Goal: Task Accomplishment & Management: Use online tool/utility

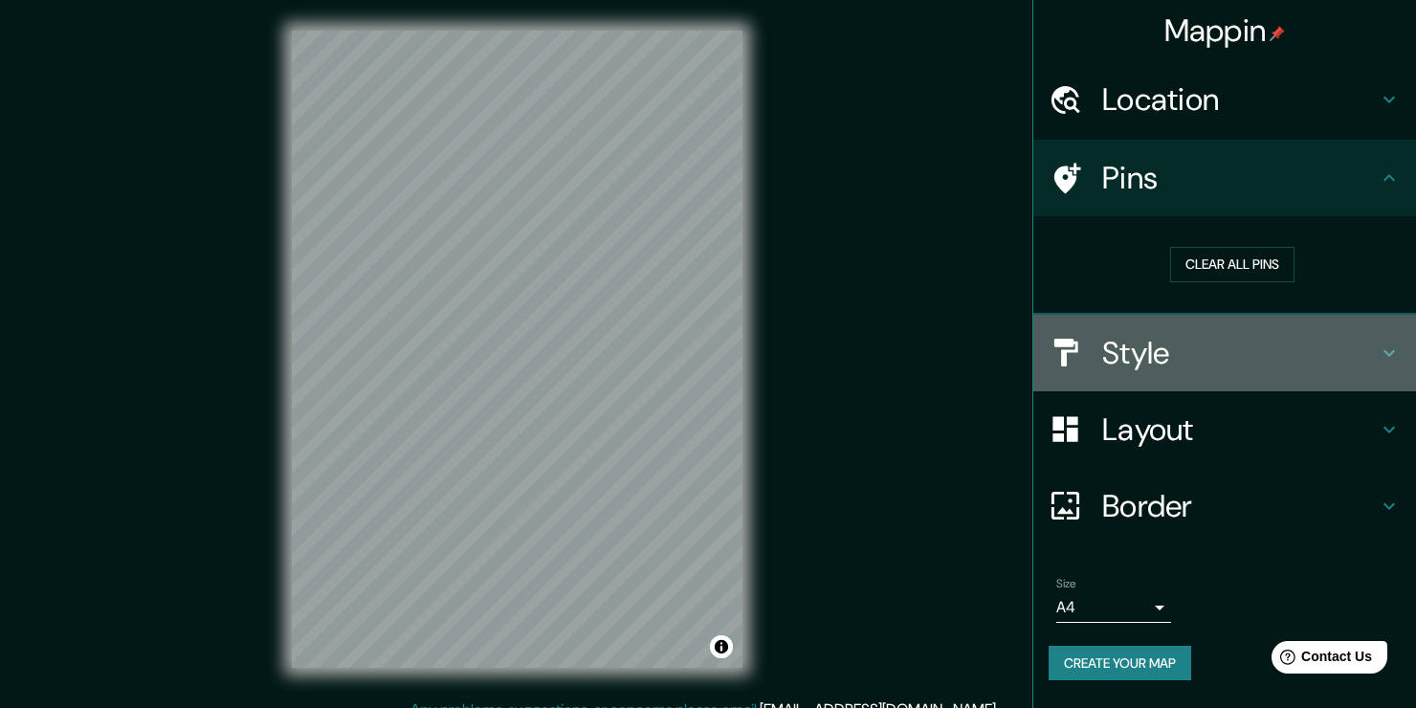
click at [1370, 345] on h4 "Style" at bounding box center [1240, 353] width 276 height 38
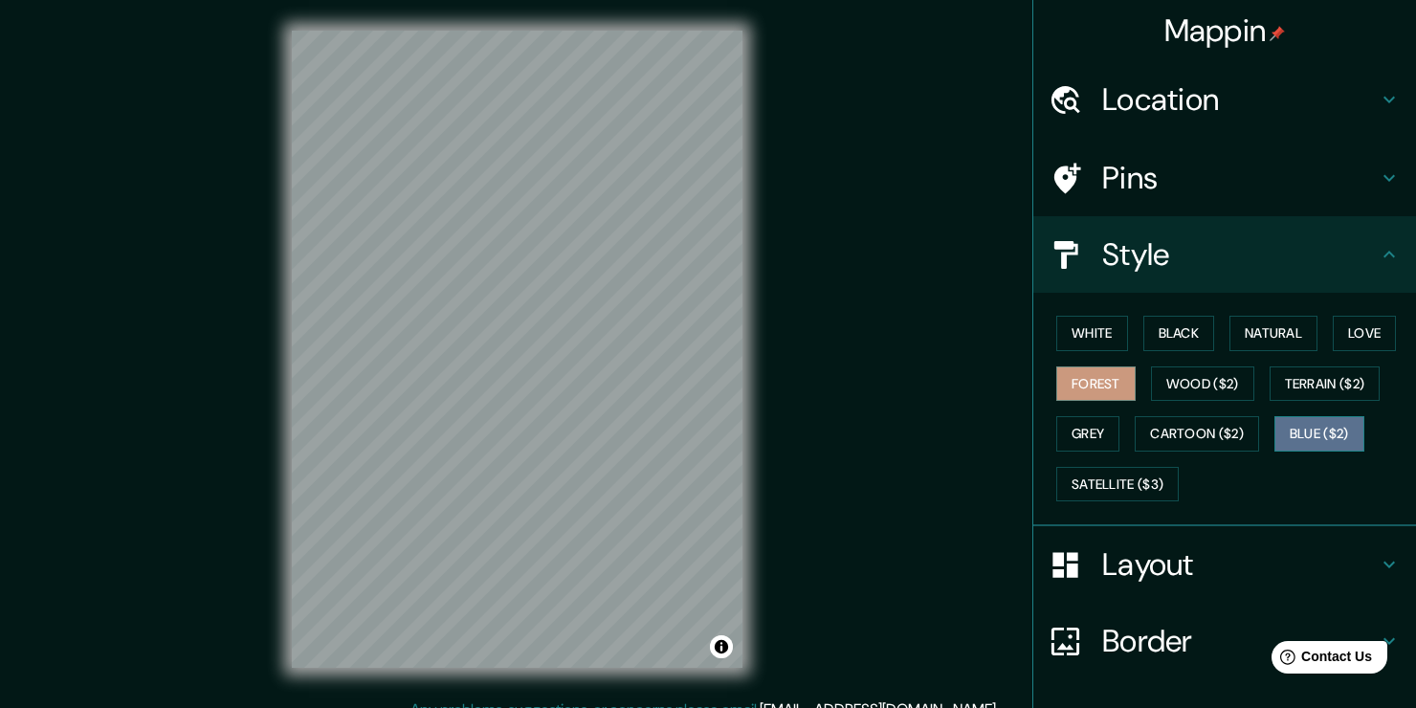
click at [1320, 437] on button "Blue ($2)" at bounding box center [1319, 433] width 90 height 35
click at [711, 642] on button "Toggle attribution" at bounding box center [721, 646] width 23 height 23
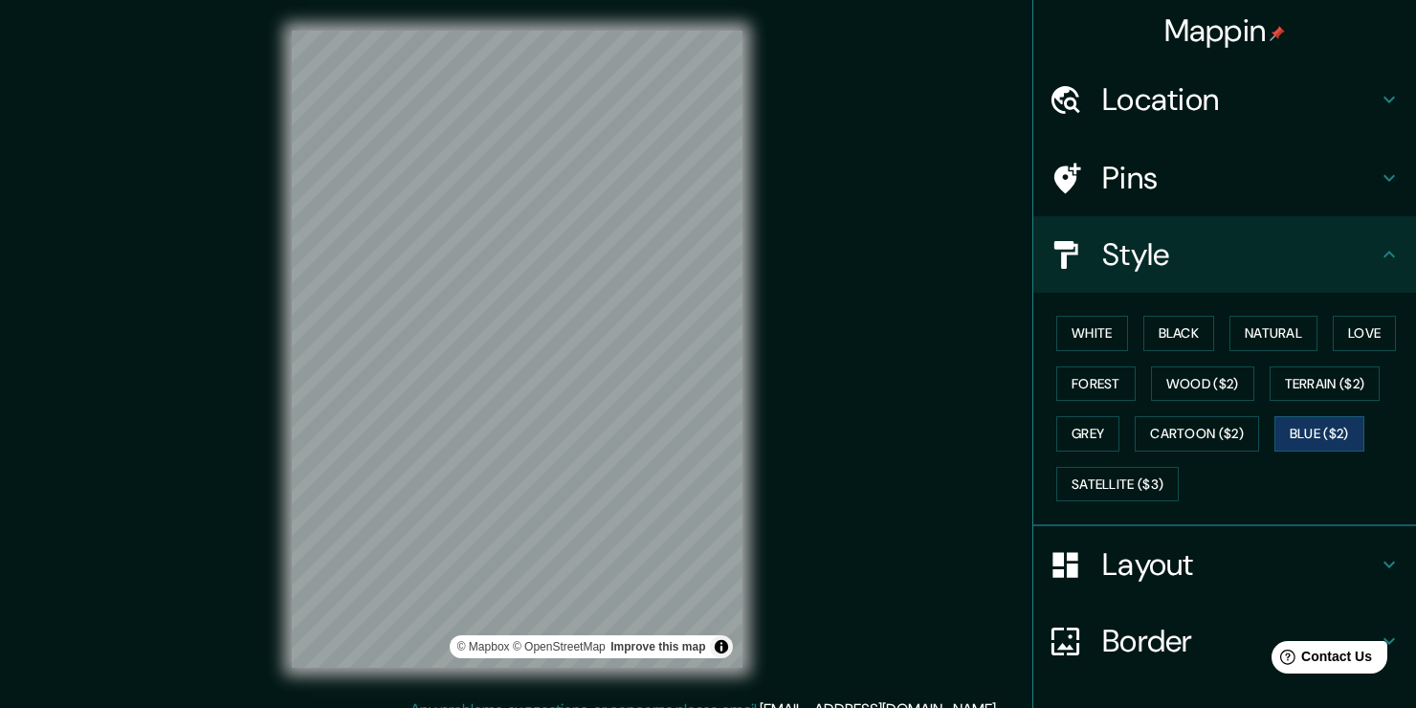
click at [763, 558] on div "© Mapbox © OpenStreetMap Improve this map" at bounding box center [517, 349] width 512 height 698
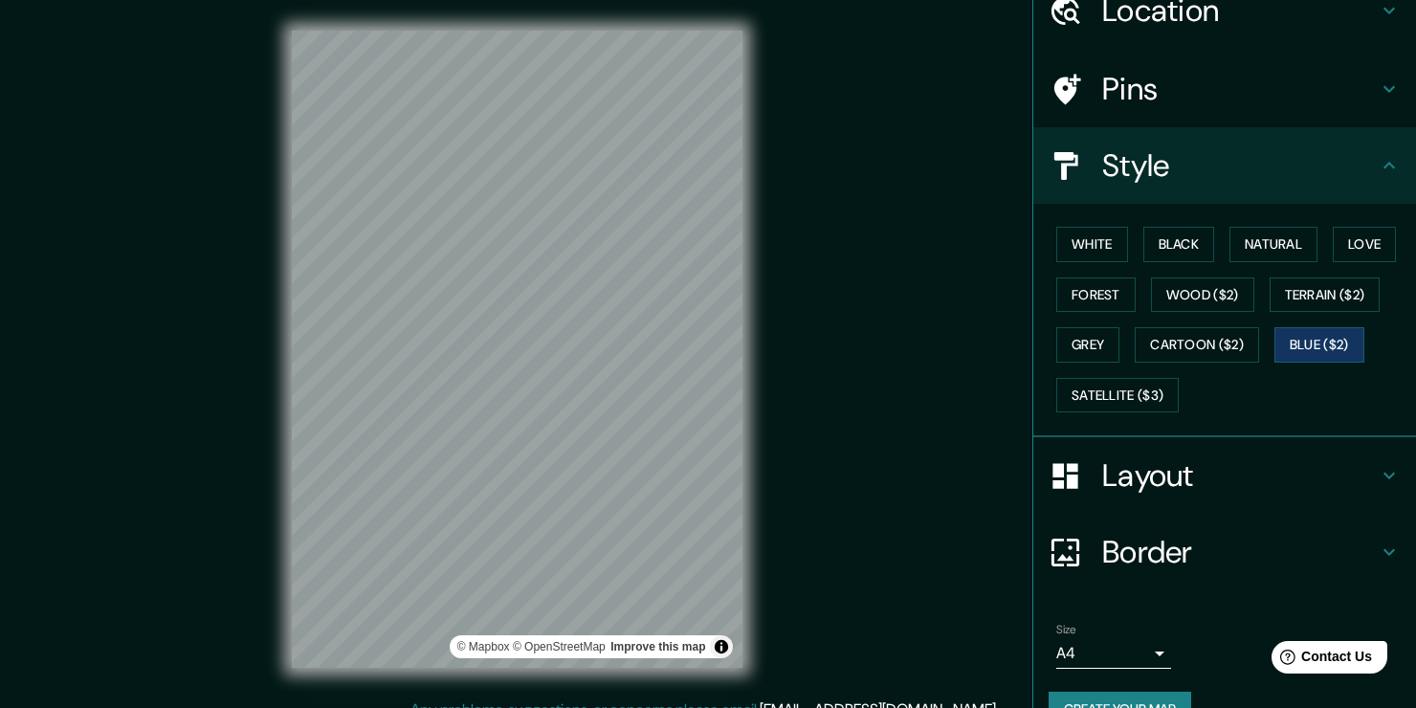
scroll to position [96, 0]
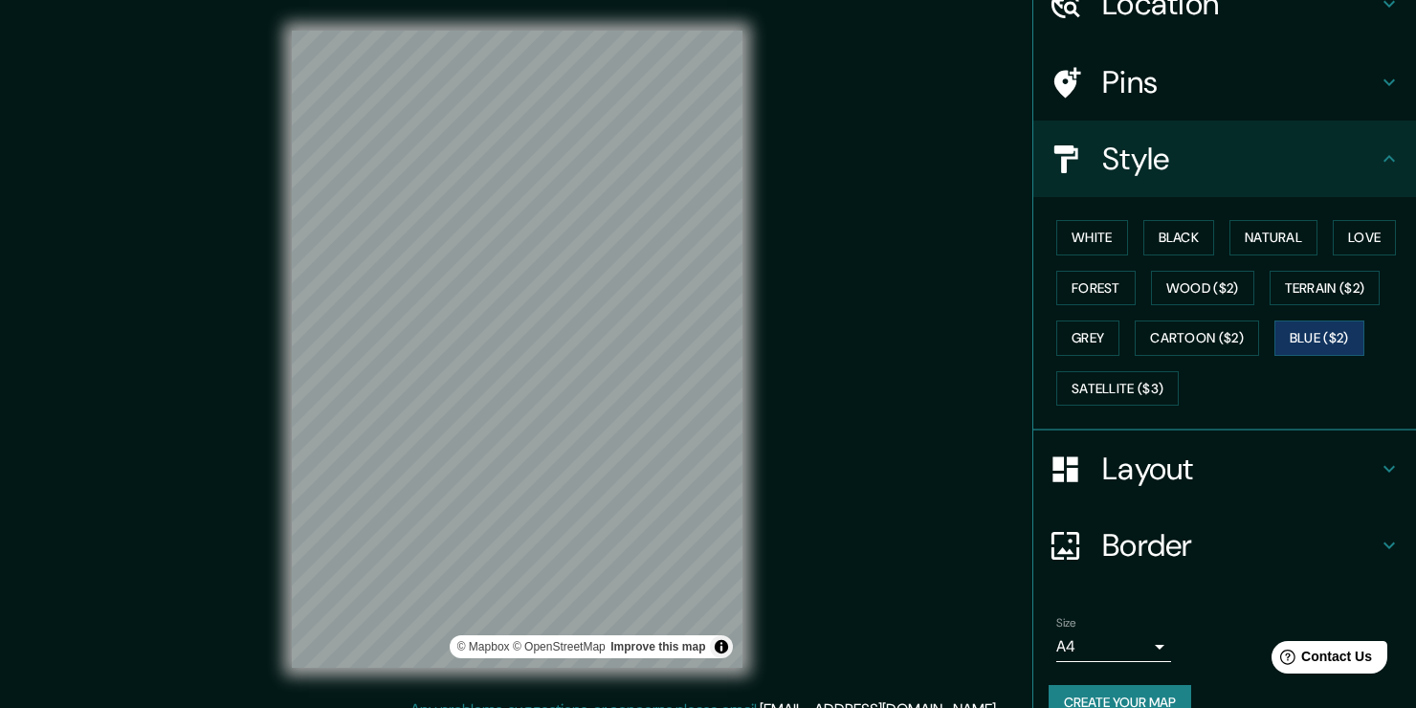
click at [1378, 540] on icon at bounding box center [1389, 545] width 23 height 23
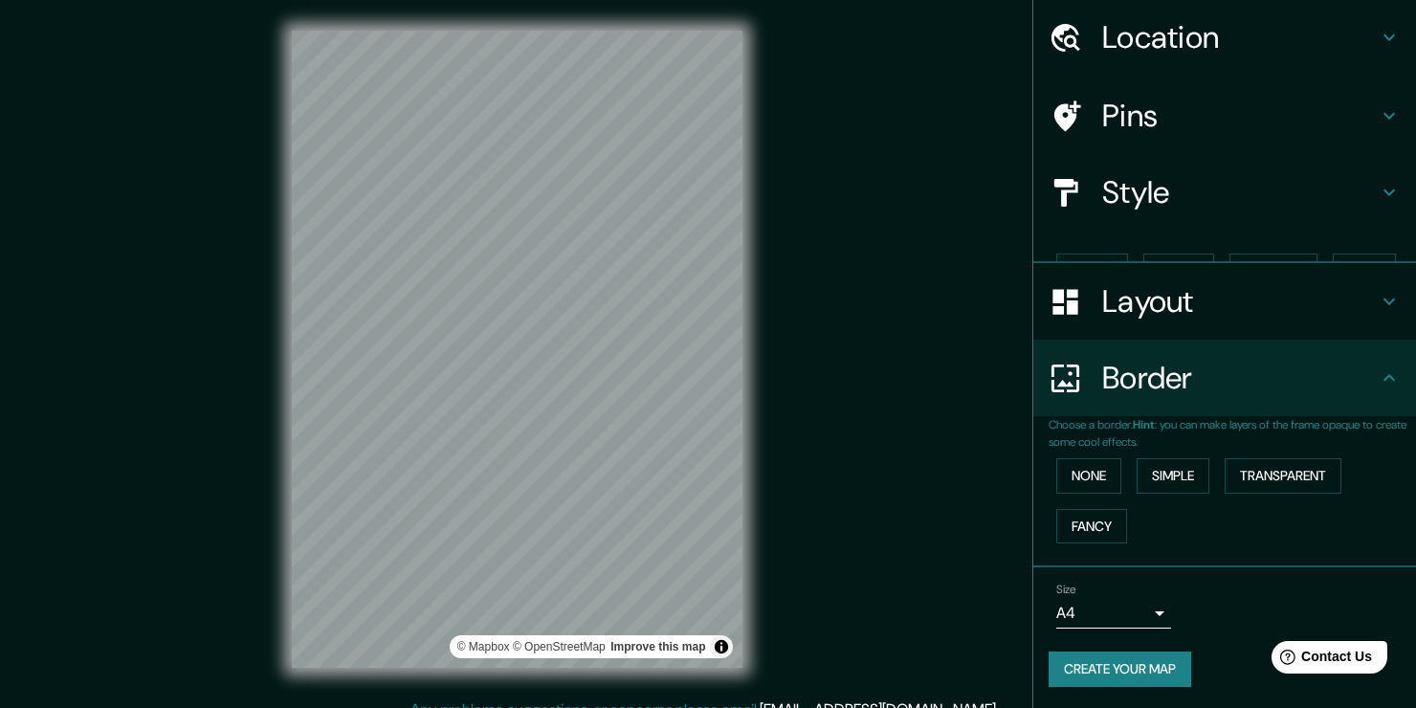
scroll to position [31, 0]
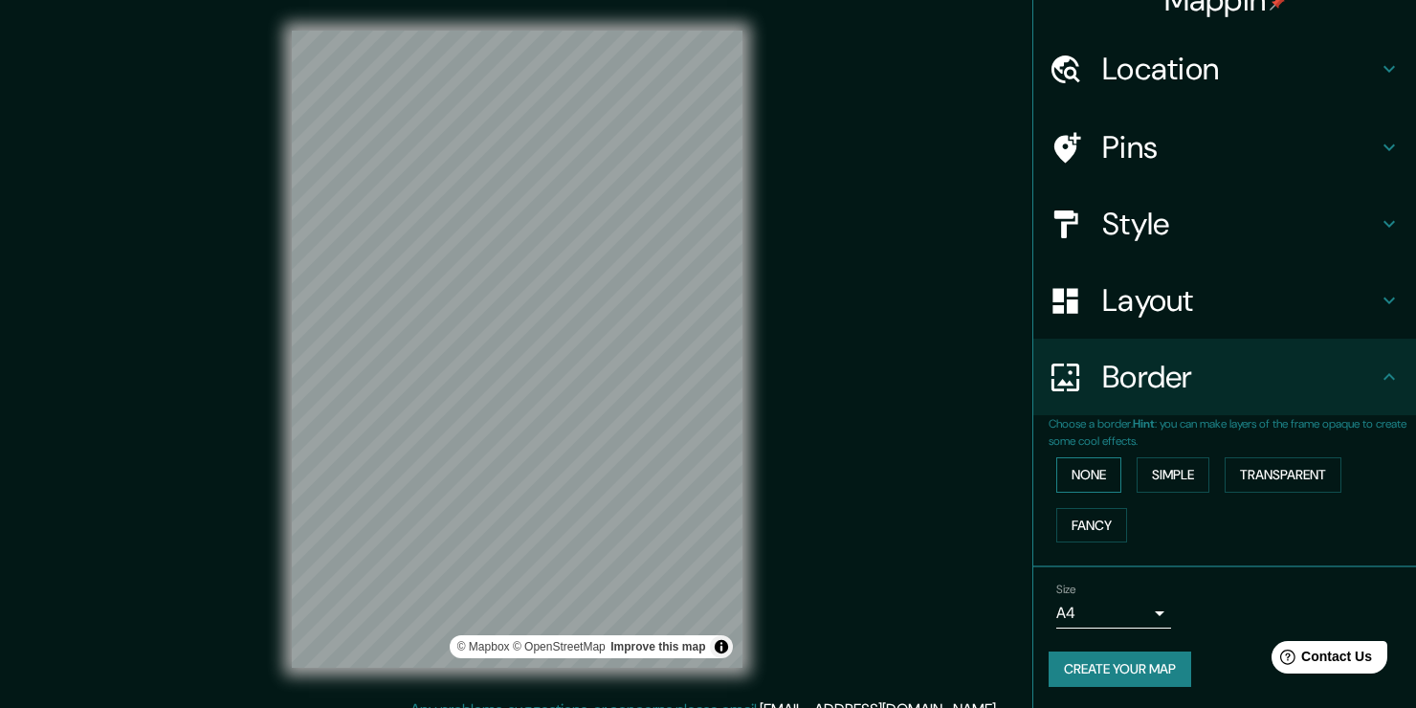
click at [1077, 466] on button "None" at bounding box center [1088, 474] width 65 height 35
click at [1096, 519] on button "Fancy" at bounding box center [1091, 525] width 71 height 35
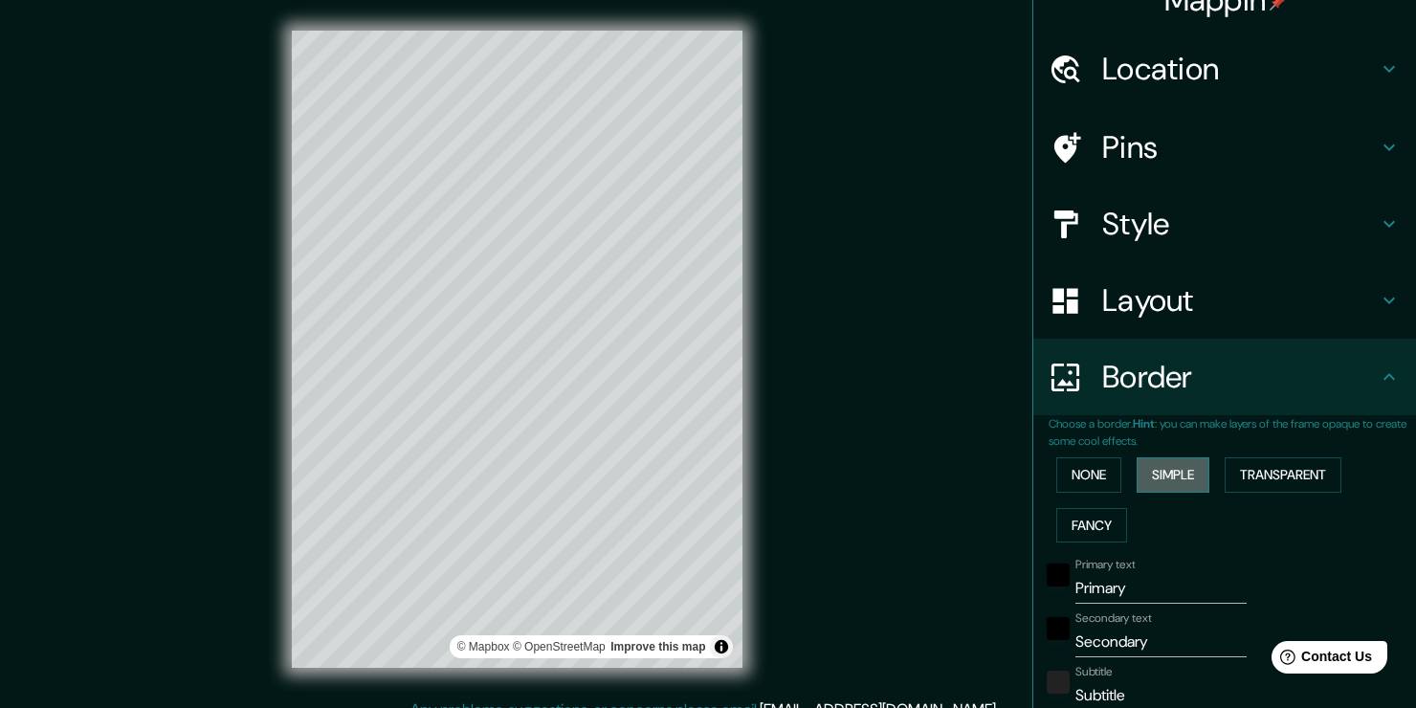
click at [1149, 462] on button "Simple" at bounding box center [1172, 474] width 73 height 35
click at [1240, 471] on button "Transparent" at bounding box center [1282, 474] width 117 height 35
click at [1098, 480] on button "None" at bounding box center [1088, 474] width 65 height 35
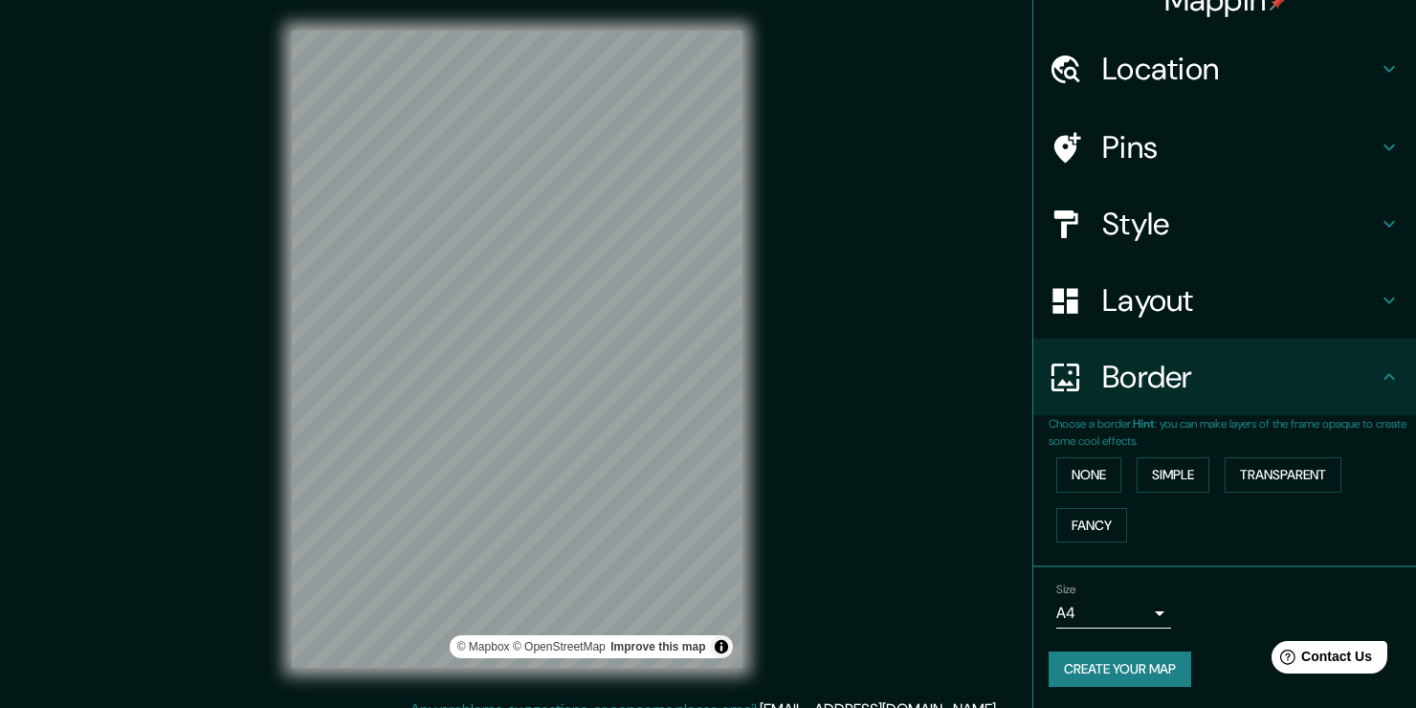
scroll to position [0, 0]
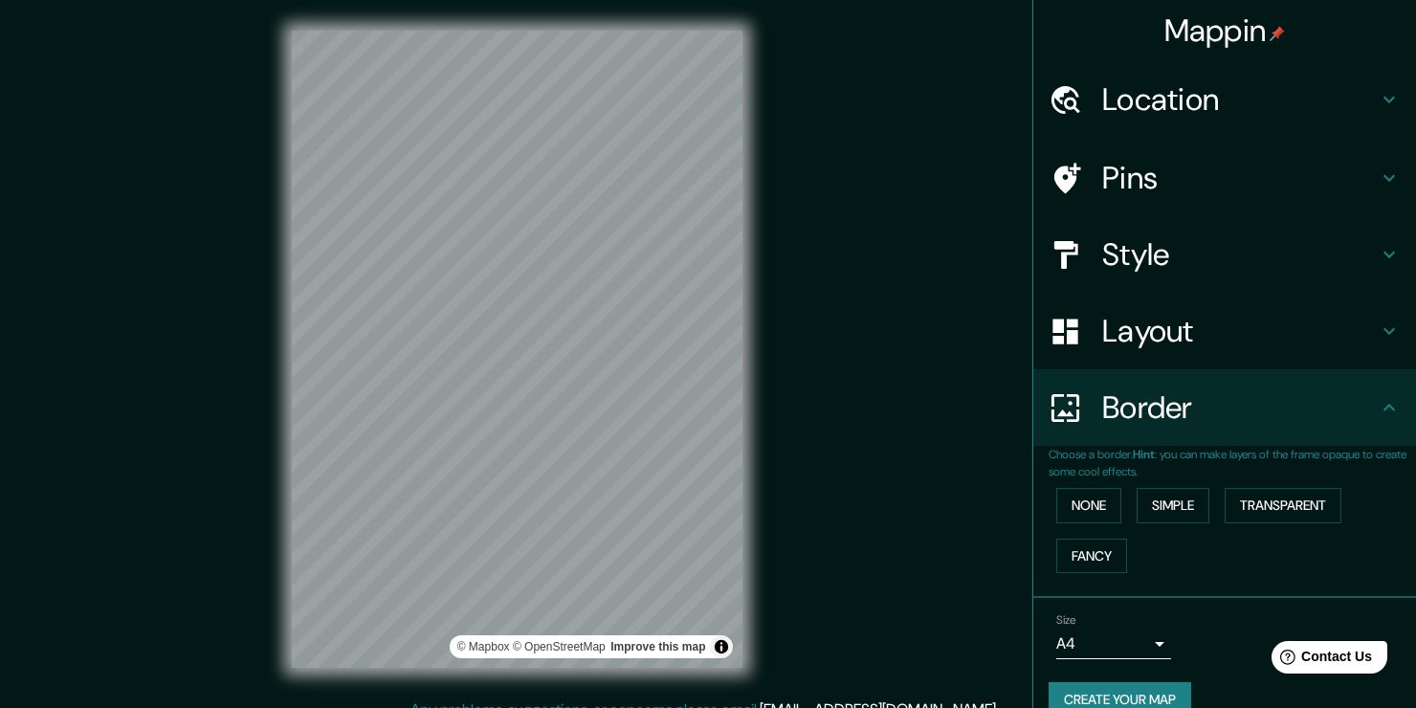
click at [1378, 180] on icon at bounding box center [1389, 177] width 23 height 23
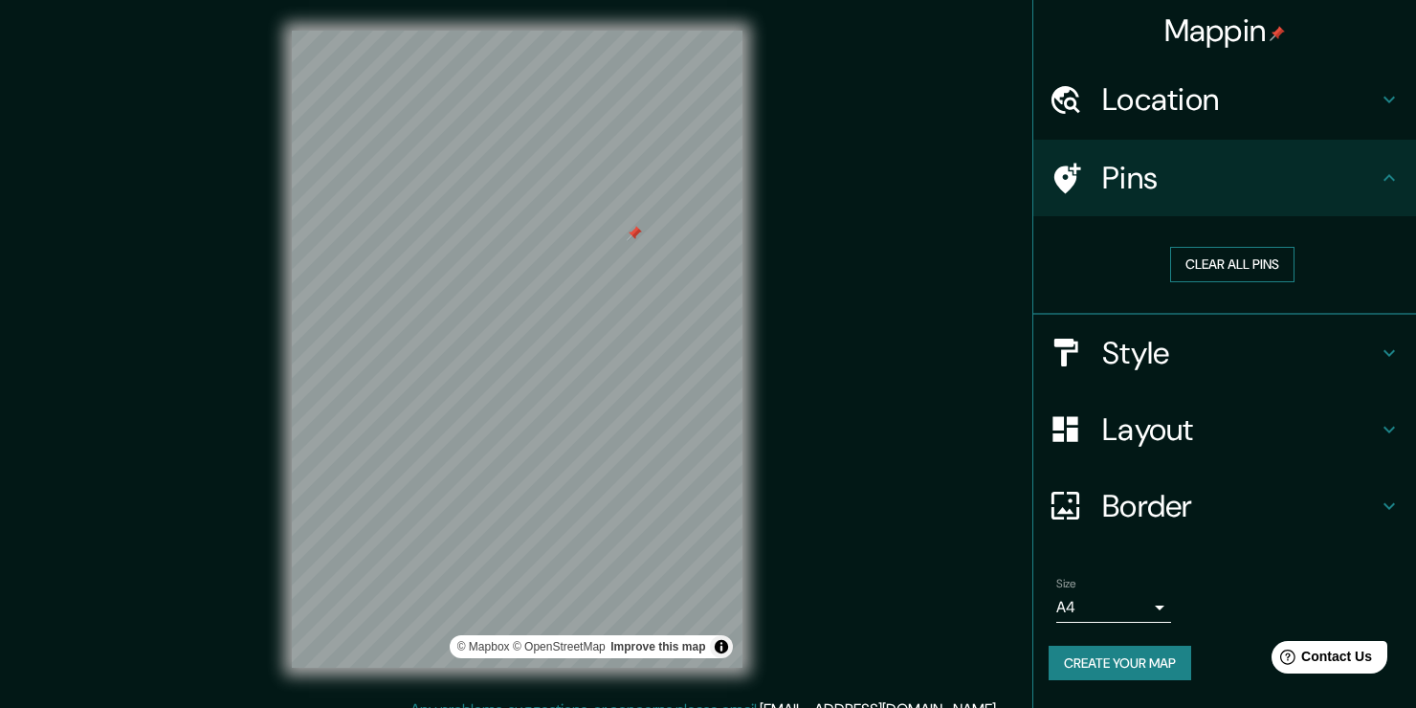
click at [1273, 264] on button "Clear all pins" at bounding box center [1232, 264] width 124 height 35
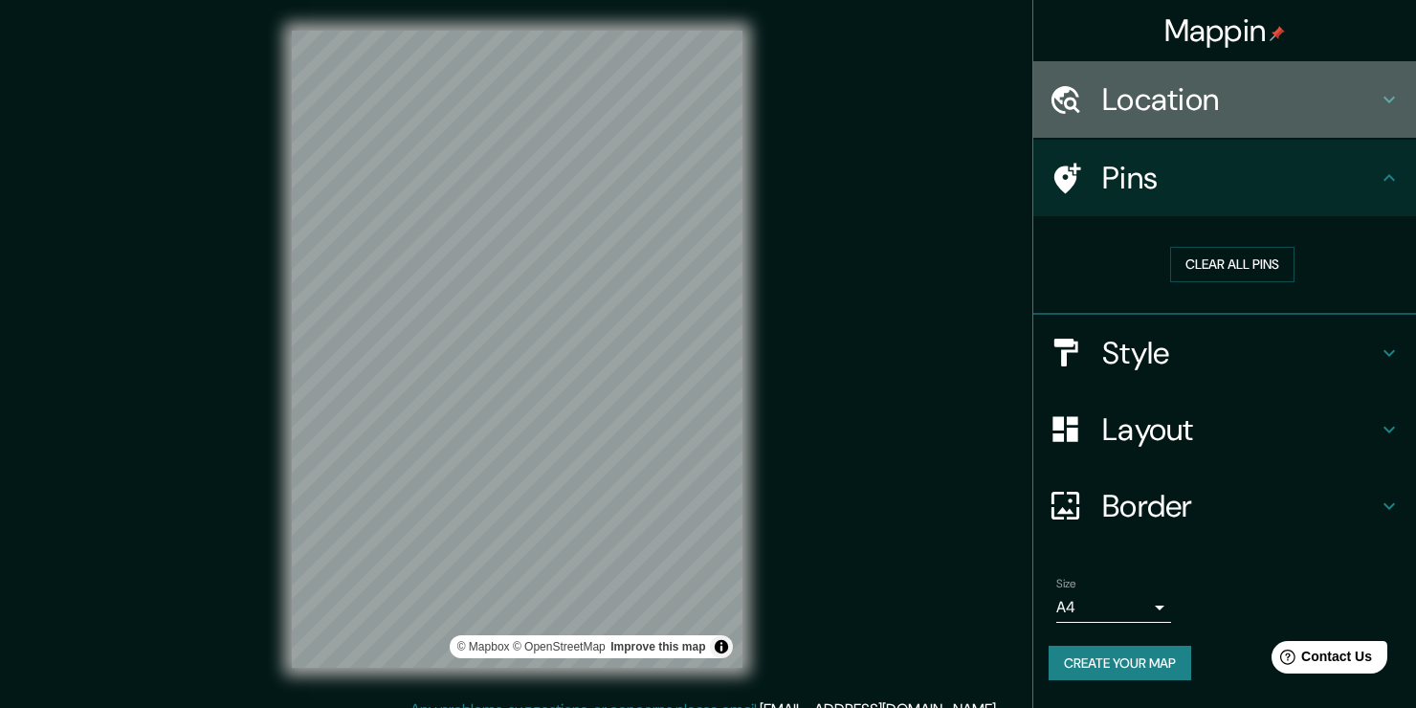
click at [1371, 102] on h4 "Location" at bounding box center [1240, 99] width 276 height 38
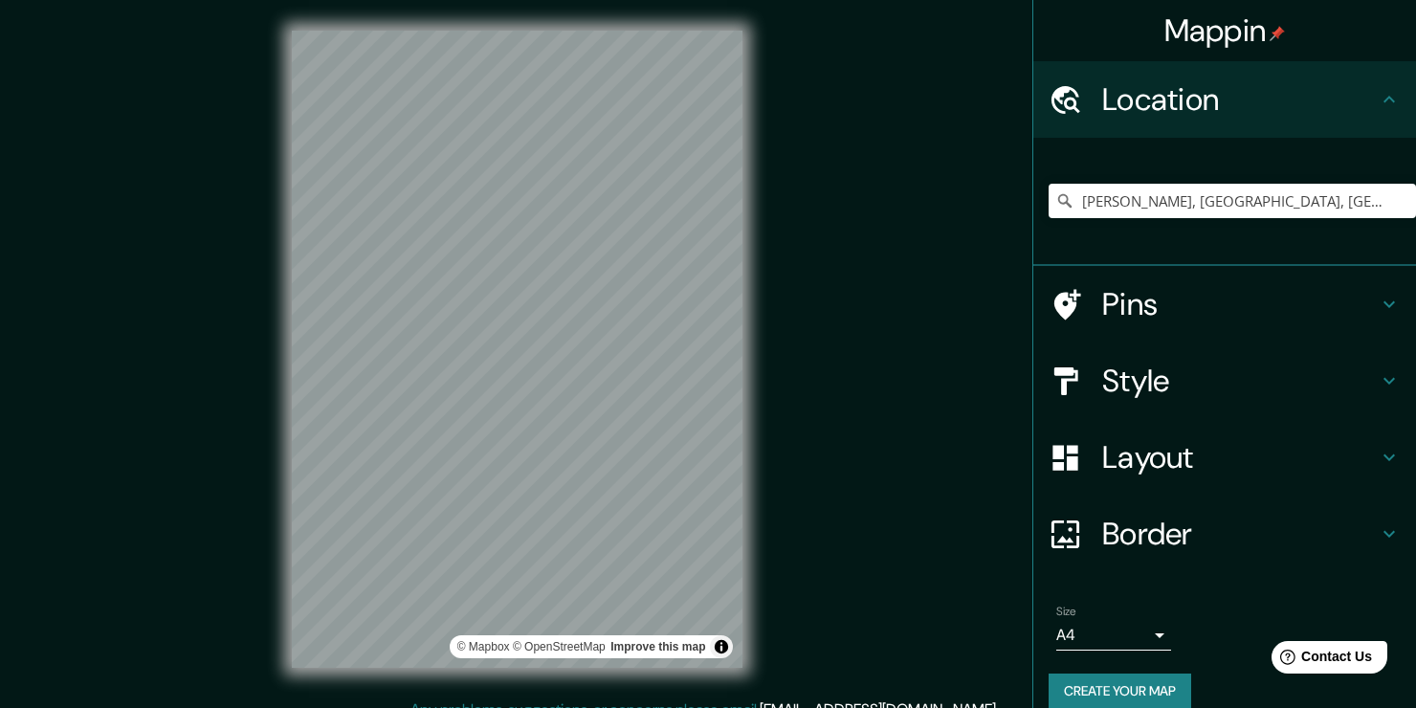
click at [922, 222] on div "Mappin Location [GEOGRAPHIC_DATA], [GEOGRAPHIC_DATA], [GEOGRAPHIC_DATA], [GEOGR…" at bounding box center [708, 364] width 1416 height 729
click at [585, 707] on html "Mappin Location [GEOGRAPHIC_DATA], [GEOGRAPHIC_DATA], [GEOGRAPHIC_DATA], [GEOGR…" at bounding box center [708, 354] width 1416 height 708
click at [1357, 195] on input "[PERSON_NAME], [GEOGRAPHIC_DATA], [GEOGRAPHIC_DATA], [GEOGRAPHIC_DATA]" at bounding box center [1231, 201] width 367 height 34
click at [1347, 209] on input "[PERSON_NAME], [GEOGRAPHIC_DATA], [GEOGRAPHIC_DATA], [GEOGRAPHIC_DATA]" at bounding box center [1231, 201] width 367 height 34
click at [1394, 210] on div "[PERSON_NAME], [GEOGRAPHIC_DATA], [GEOGRAPHIC_DATA], [GEOGRAPHIC_DATA]" at bounding box center [1231, 201] width 367 height 34
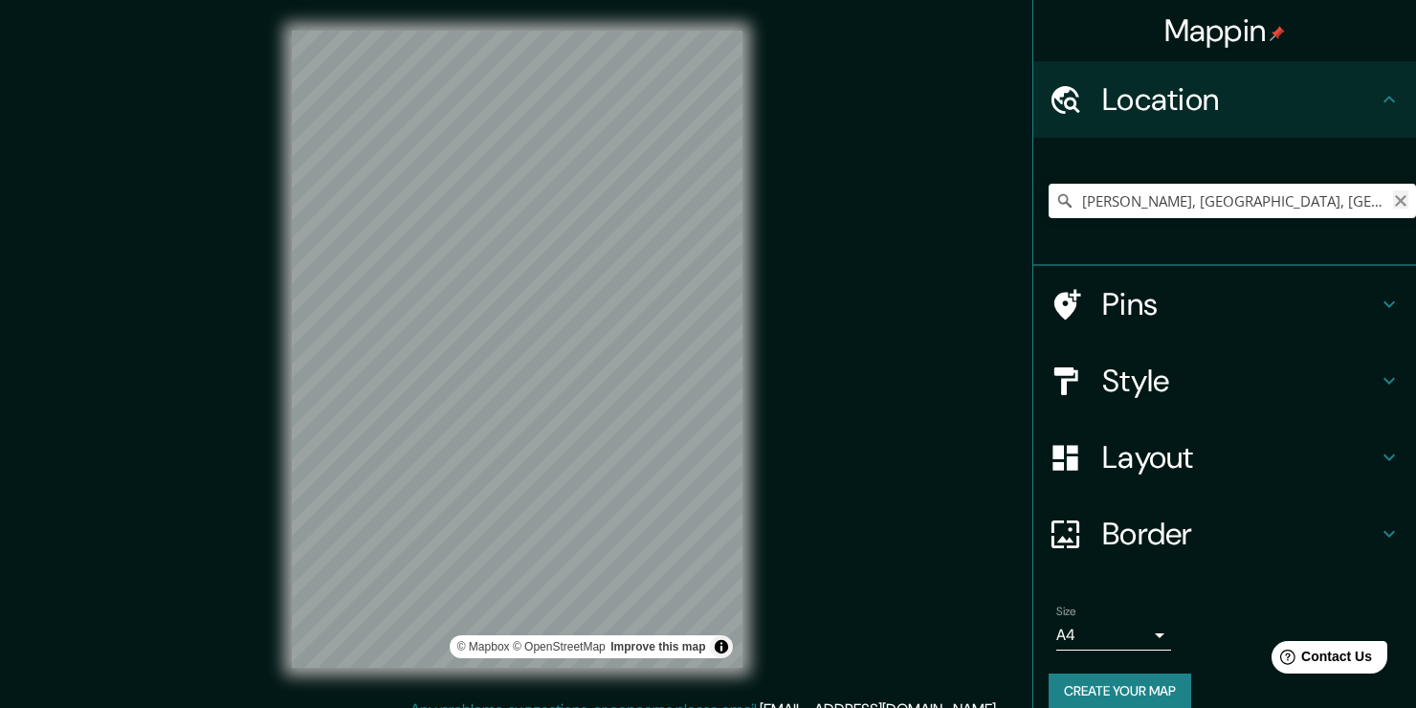
click at [1393, 207] on icon "Clear" at bounding box center [1400, 200] width 15 height 15
click at [1291, 207] on input "Pick your city or area" at bounding box center [1231, 201] width 367 height 34
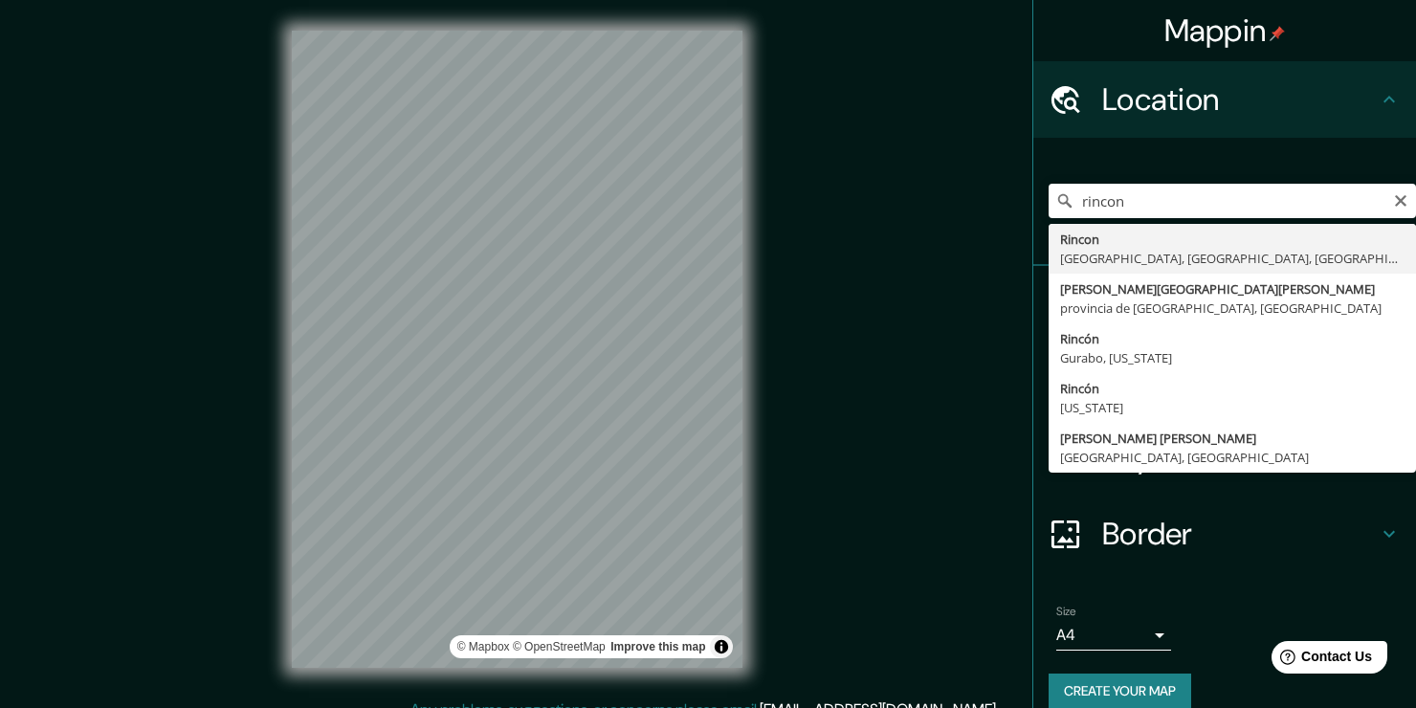
type input "[PERSON_NAME], [GEOGRAPHIC_DATA], [GEOGRAPHIC_DATA], [GEOGRAPHIC_DATA]"
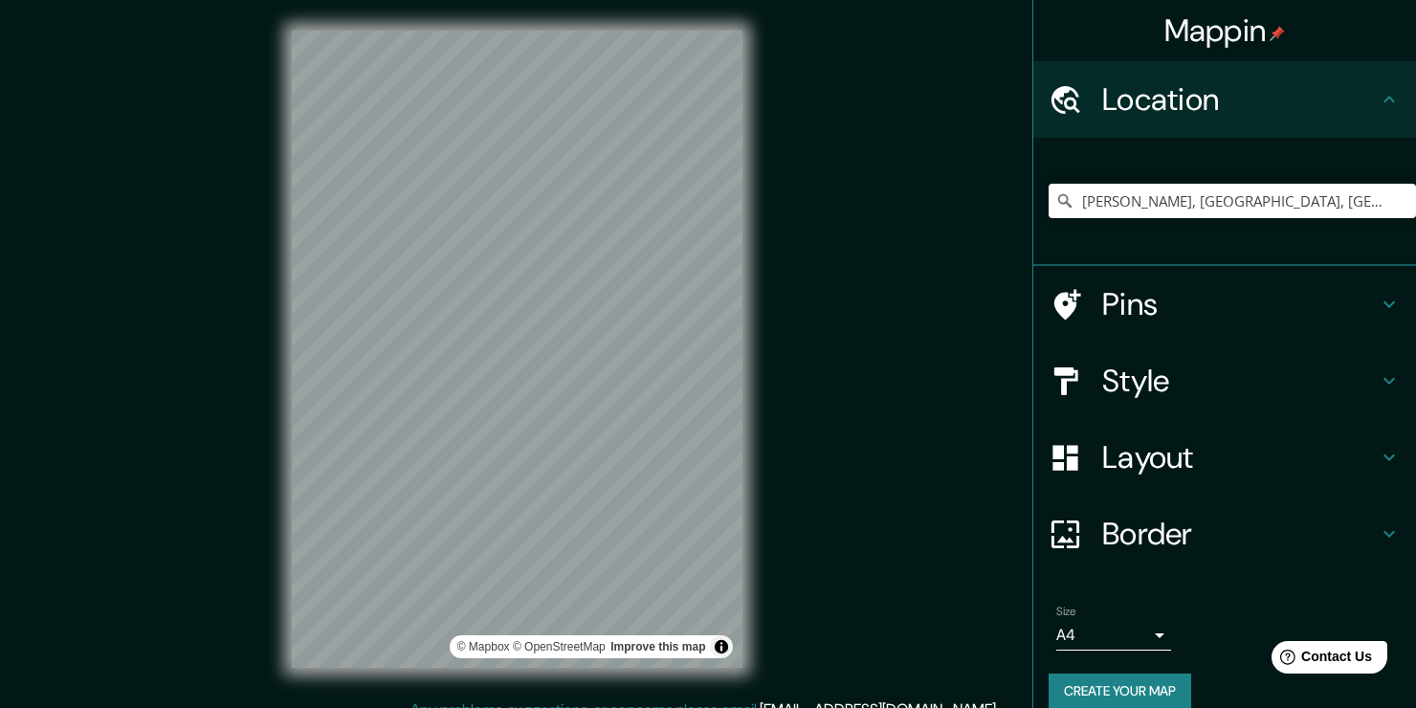
click at [874, 457] on div "Mappin Location [GEOGRAPHIC_DATA], [GEOGRAPHIC_DATA], [GEOGRAPHIC_DATA], [GEOGR…" at bounding box center [708, 364] width 1416 height 729
click at [721, 642] on button "Toggle attribution" at bounding box center [721, 646] width 23 height 23
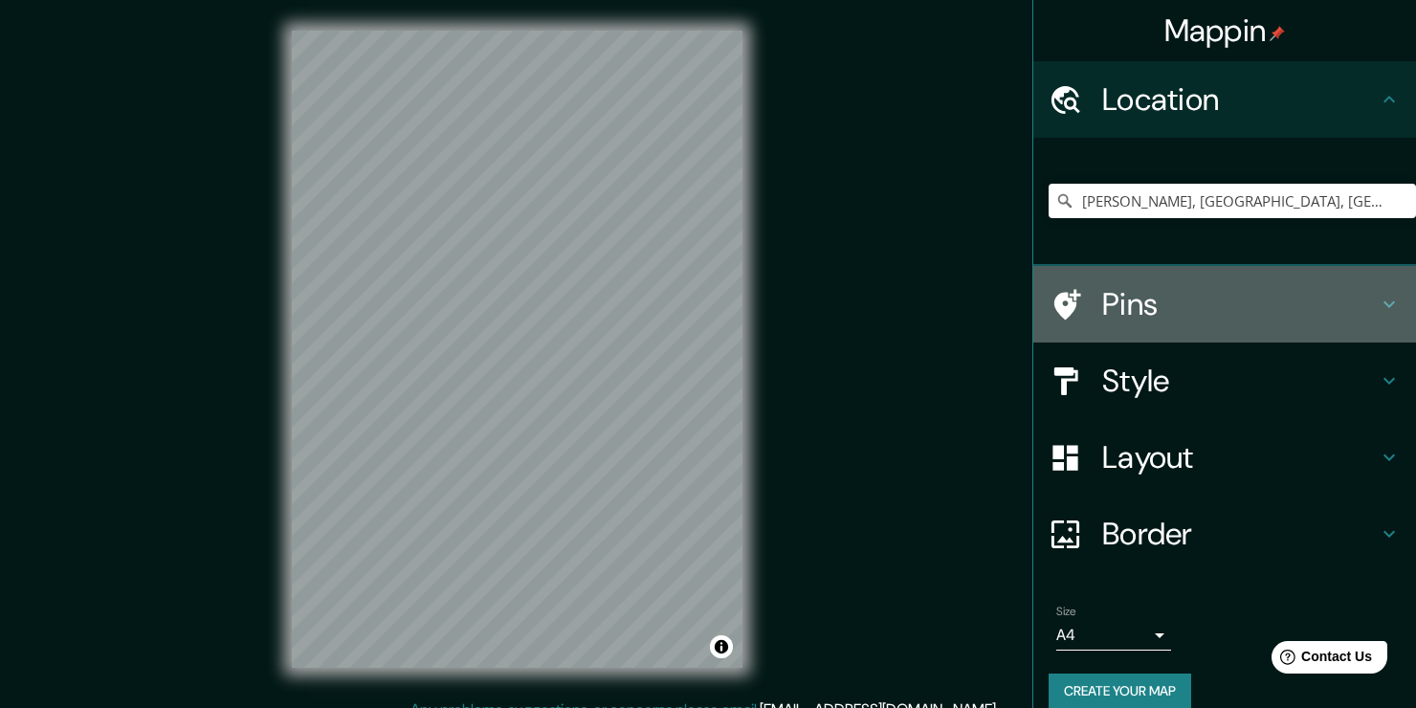
click at [1360, 302] on h4 "Pins" at bounding box center [1240, 304] width 276 height 38
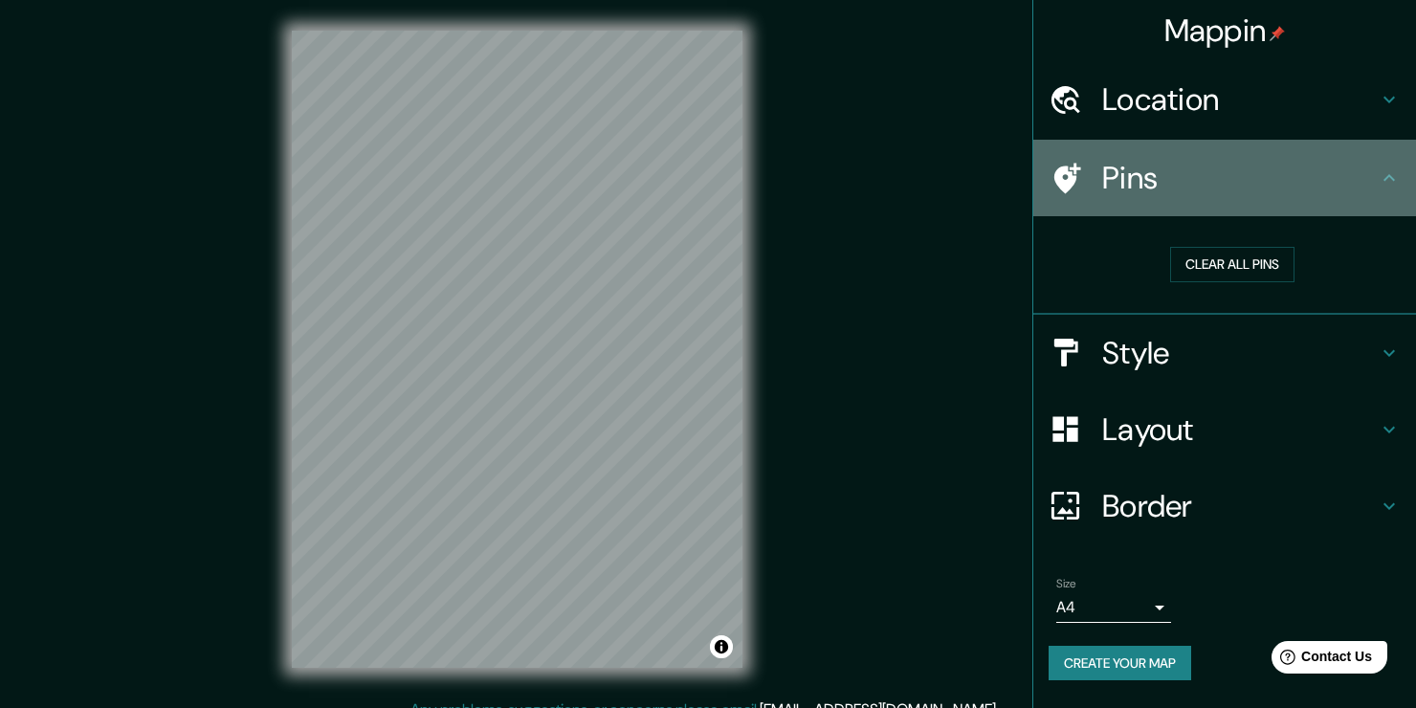
click at [1146, 192] on h4 "Pins" at bounding box center [1240, 178] width 276 height 38
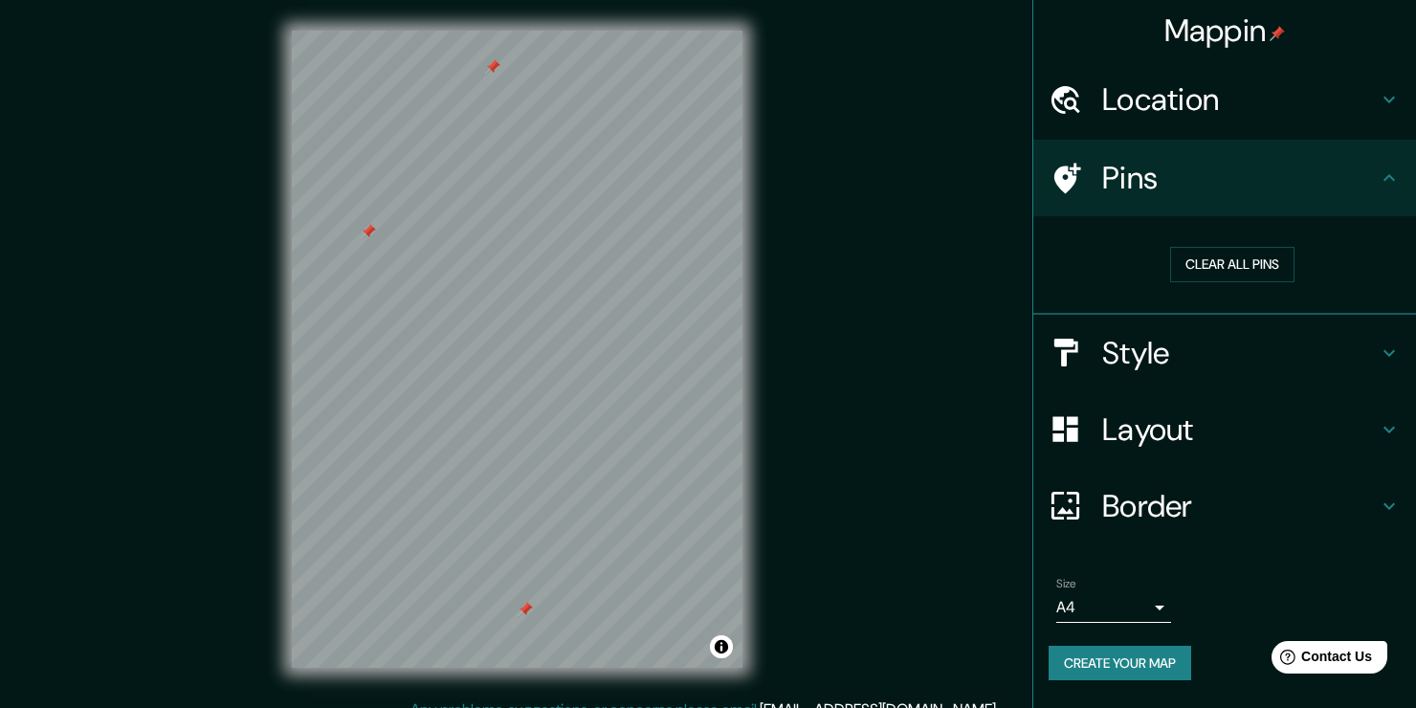
click at [1390, 343] on icon at bounding box center [1389, 353] width 23 height 23
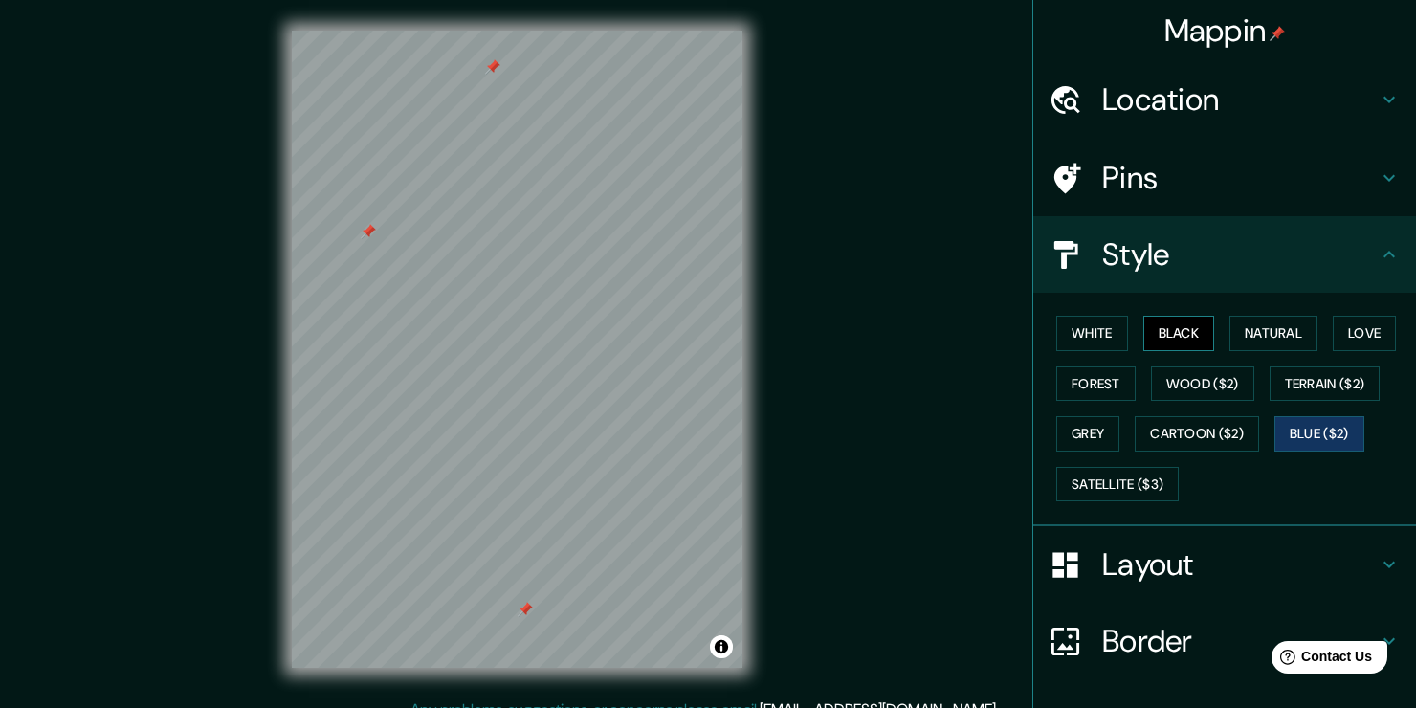
click at [1162, 339] on button "Black" at bounding box center [1179, 333] width 72 height 35
click at [1080, 300] on div "White Black Natural Love Forest Wood ($2) Terrain ($2) Grey Cartoon ($2) Blue (…" at bounding box center [1224, 409] width 383 height 233
click at [1096, 329] on button "White" at bounding box center [1092, 333] width 72 height 35
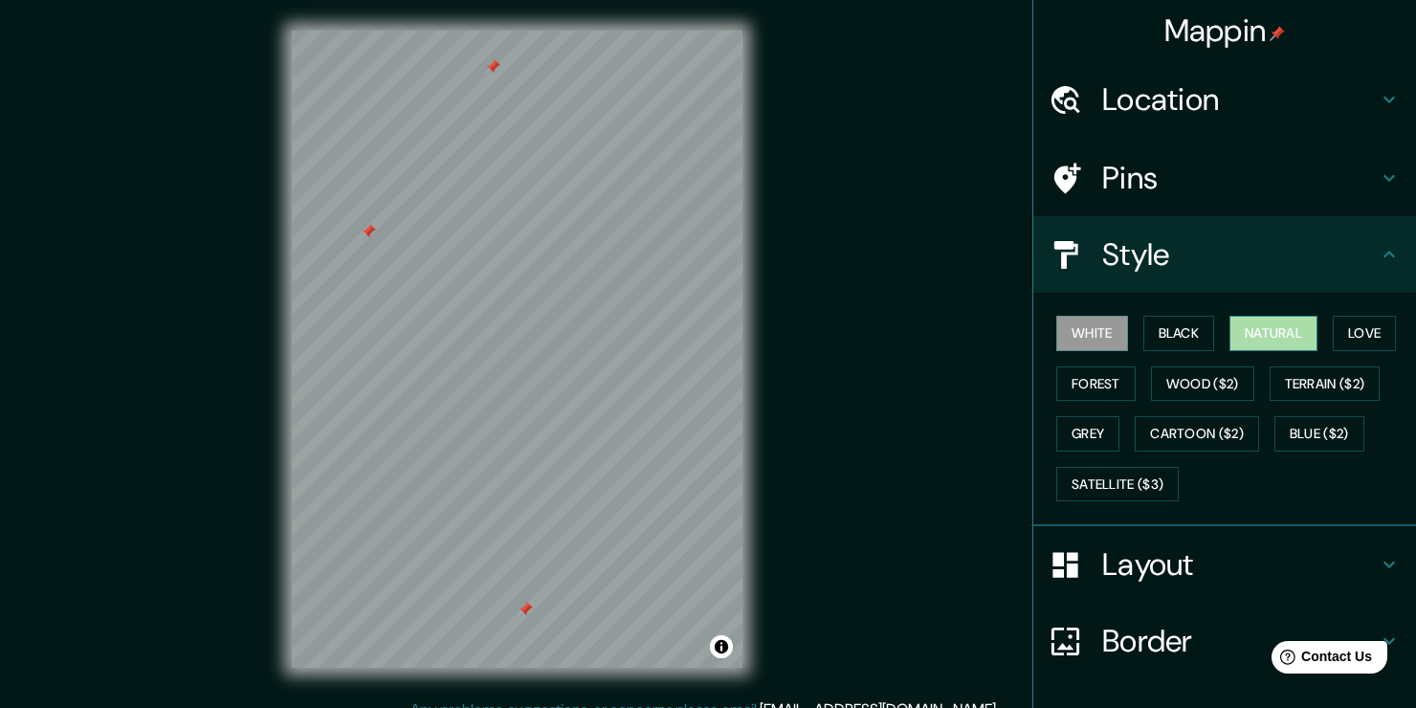
click at [1234, 344] on button "Natural" at bounding box center [1273, 333] width 88 height 35
click at [1333, 333] on button "Love" at bounding box center [1364, 333] width 63 height 35
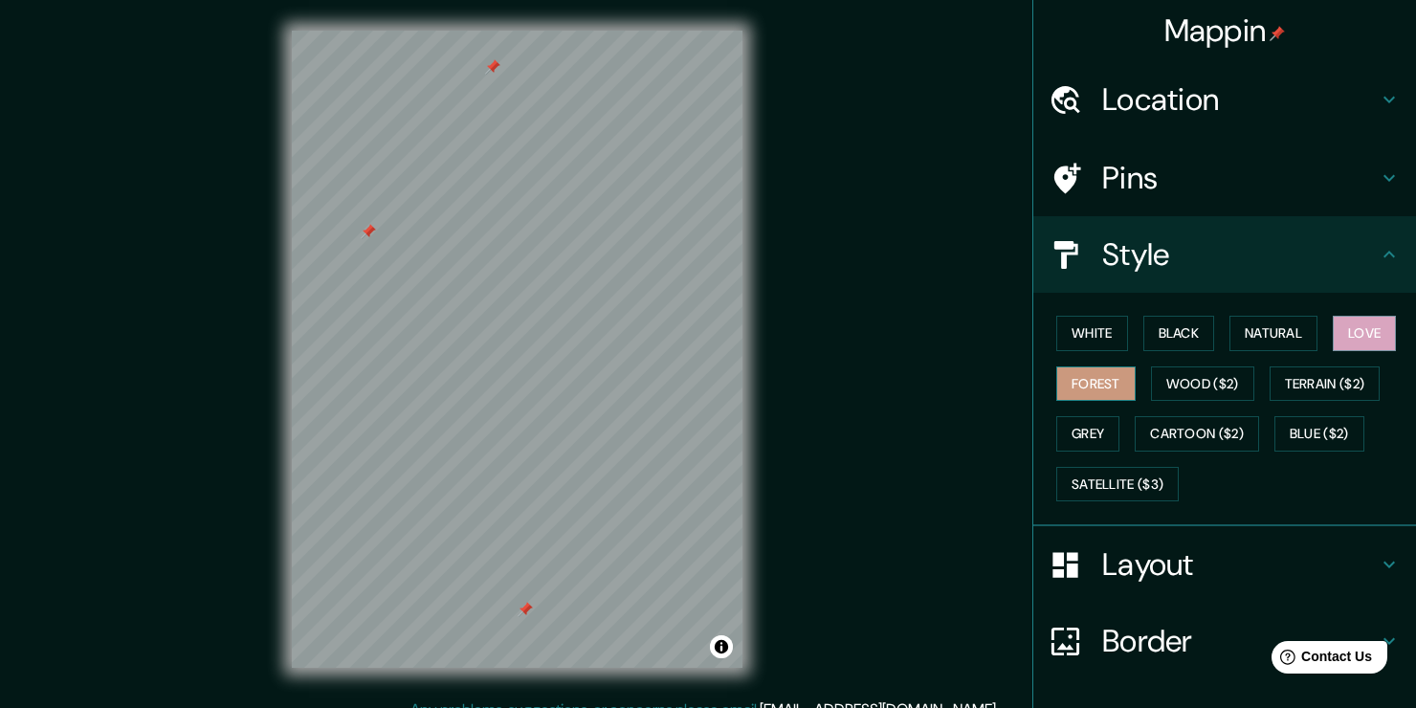
click at [1108, 377] on button "Forest" at bounding box center [1095, 383] width 79 height 35
click at [1188, 390] on button "Wood ($2)" at bounding box center [1202, 383] width 103 height 35
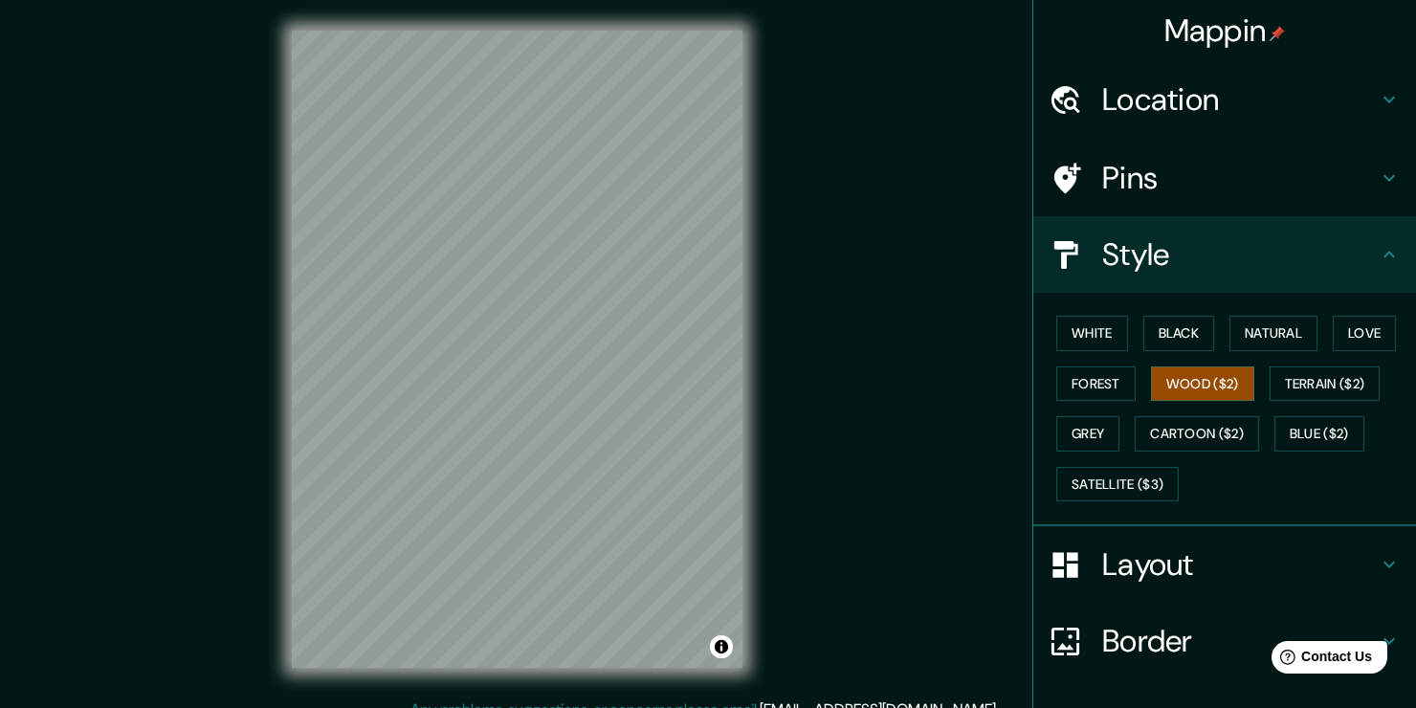
click at [163, 385] on div "Mappin Location [GEOGRAPHIC_DATA], [GEOGRAPHIC_DATA], [GEOGRAPHIC_DATA], [GEOGR…" at bounding box center [708, 364] width 1416 height 729
click at [693, 707] on html "Mappin Location [GEOGRAPHIC_DATA], [GEOGRAPHIC_DATA], [GEOGRAPHIC_DATA], [GEOGR…" at bounding box center [708, 354] width 1416 height 708
click at [1272, 380] on button "Terrain ($2)" at bounding box center [1324, 383] width 111 height 35
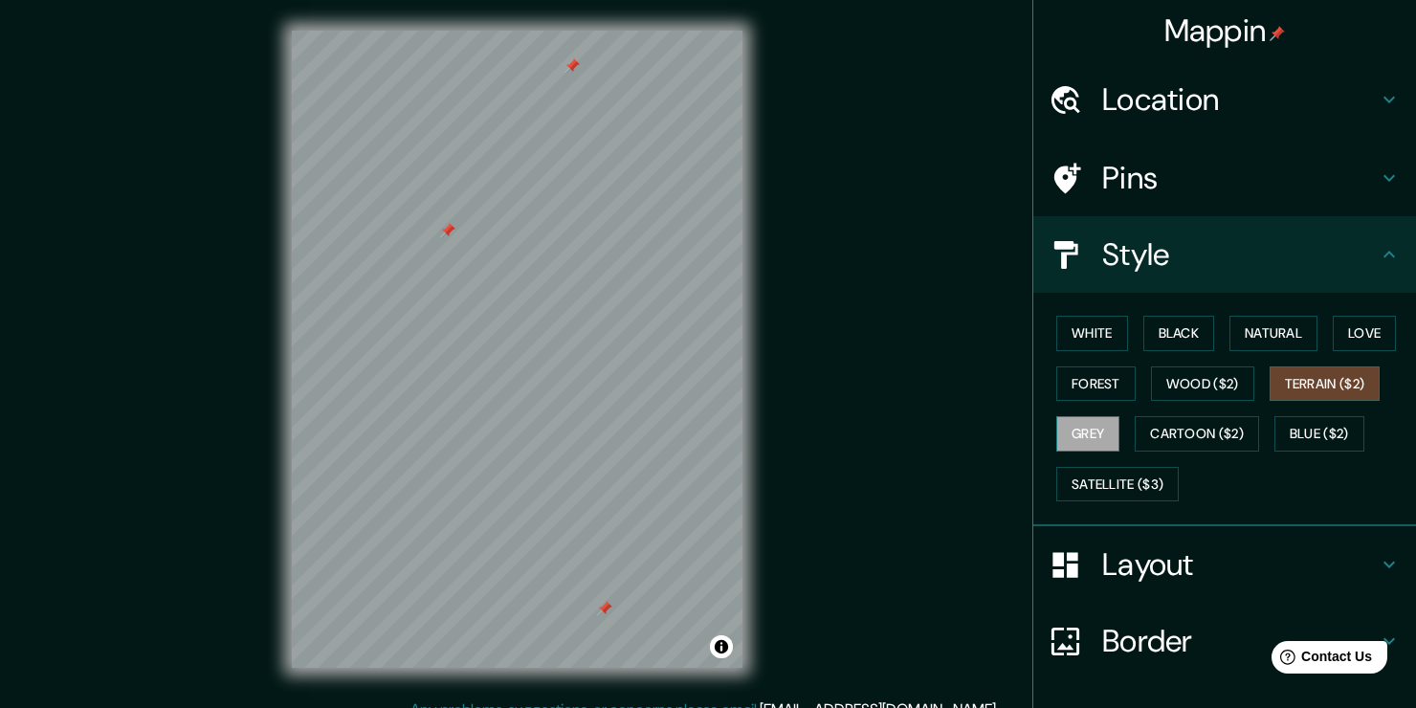
click at [1057, 432] on button "Grey" at bounding box center [1087, 433] width 63 height 35
drag, startPoint x: 285, startPoint y: 103, endPoint x: 836, endPoint y: 240, distance: 567.7
click at [836, 240] on div "Mappin Location [GEOGRAPHIC_DATA], [GEOGRAPHIC_DATA], [GEOGRAPHIC_DATA], [GEOGR…" at bounding box center [708, 364] width 1416 height 729
click at [1180, 429] on button "Cartoon ($2)" at bounding box center [1197, 433] width 124 height 35
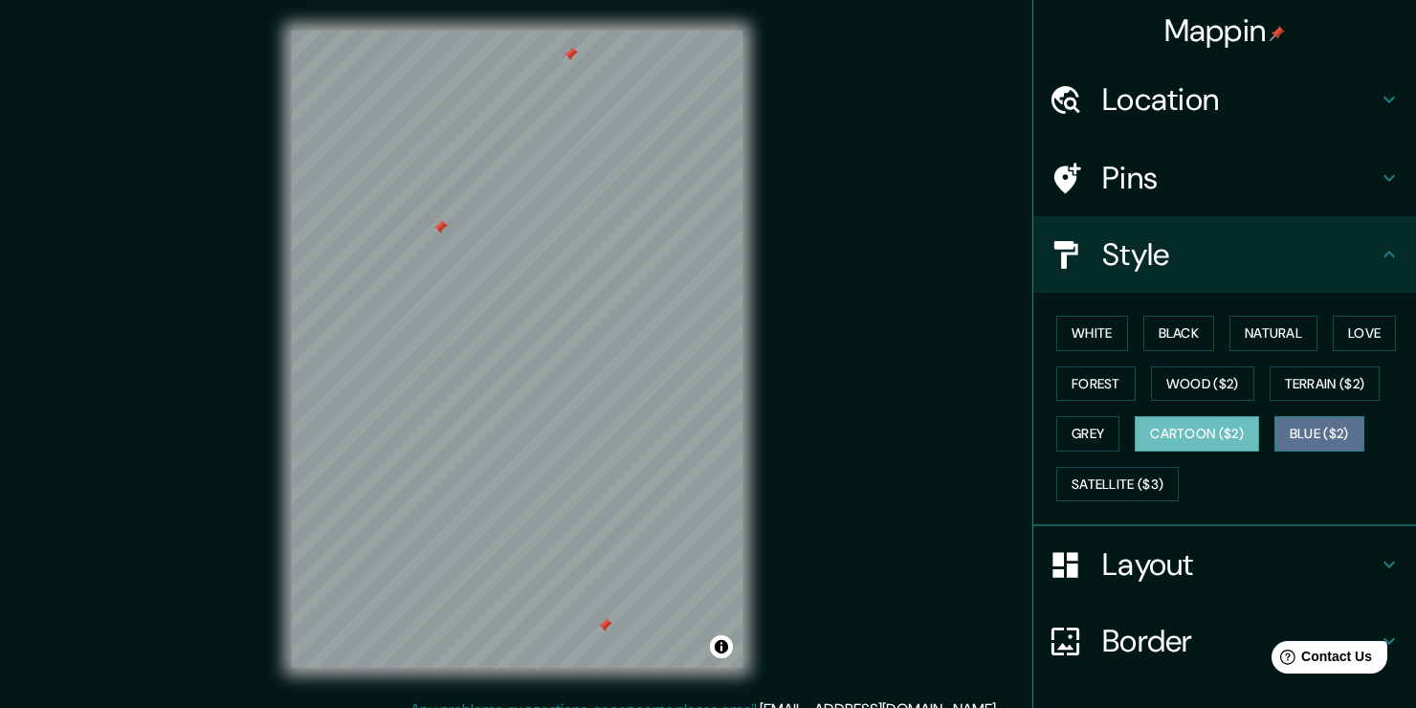
click at [1302, 430] on button "Blue ($2)" at bounding box center [1319, 433] width 90 height 35
click at [1208, 429] on button "Cartoon ($2)" at bounding box center [1197, 433] width 124 height 35
click at [1142, 483] on button "Satellite ($3)" at bounding box center [1117, 484] width 122 height 35
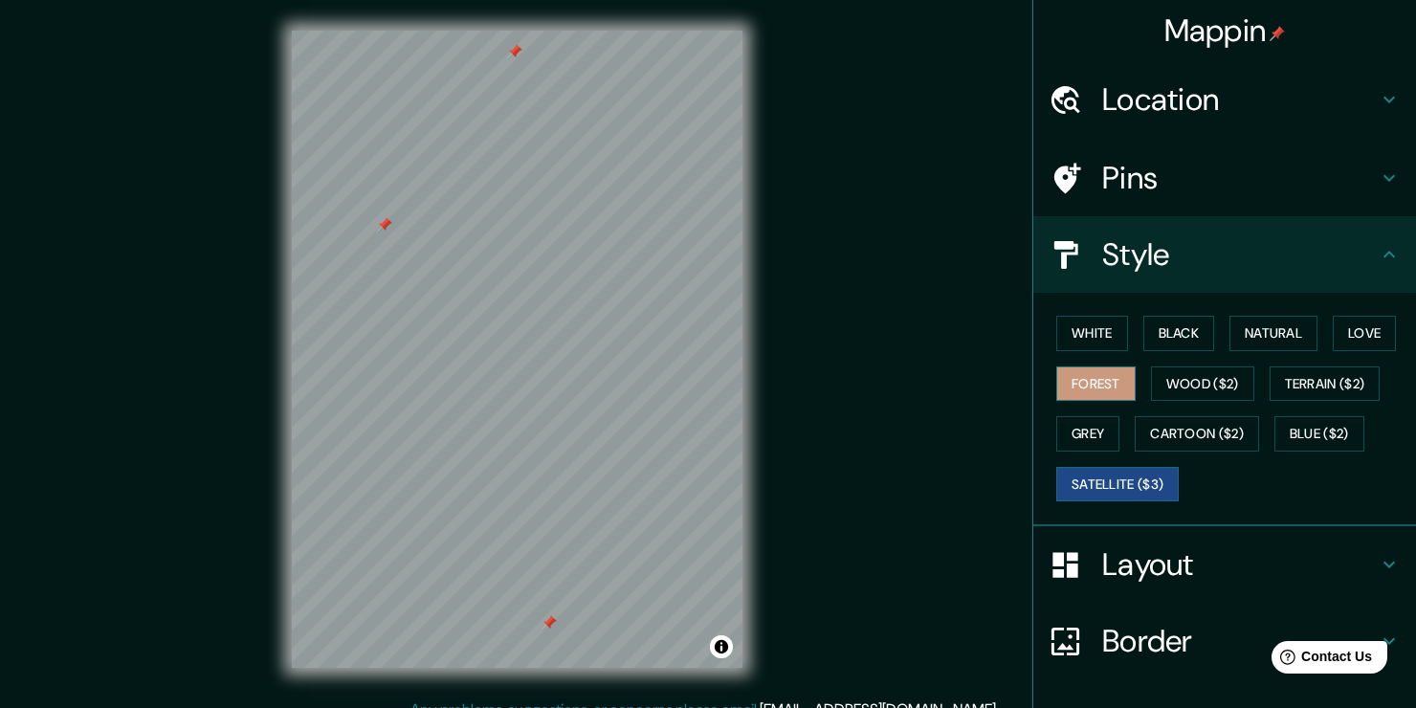
click at [1095, 370] on button "Forest" at bounding box center [1095, 383] width 79 height 35
drag, startPoint x: 745, startPoint y: 326, endPoint x: 796, endPoint y: 247, distance: 94.2
click at [796, 246] on div "Mappin Location [GEOGRAPHIC_DATA], [GEOGRAPHIC_DATA], [GEOGRAPHIC_DATA], [GEOGR…" at bounding box center [708, 364] width 1416 height 729
drag, startPoint x: 757, startPoint y: 273, endPoint x: 775, endPoint y: 275, distance: 18.3
click at [775, 275] on div "Mappin Location [GEOGRAPHIC_DATA], [GEOGRAPHIC_DATA], [GEOGRAPHIC_DATA], [GEOGR…" at bounding box center [708, 364] width 1416 height 729
